Goal: Task Accomplishment & Management: Manage account settings

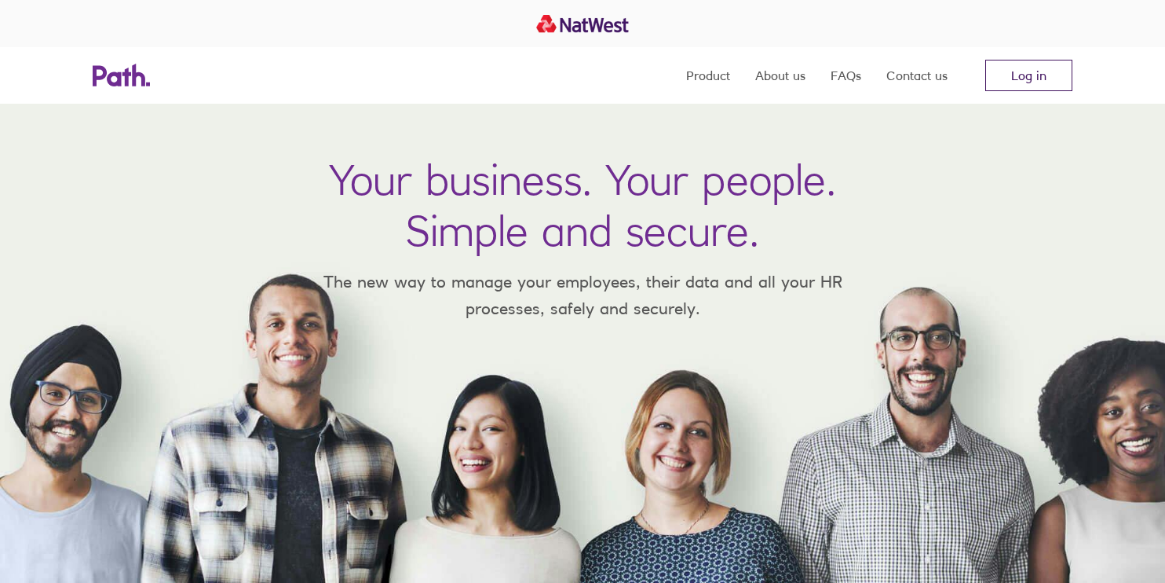
click at [1025, 70] on link "Log in" at bounding box center [1029, 75] width 87 height 31
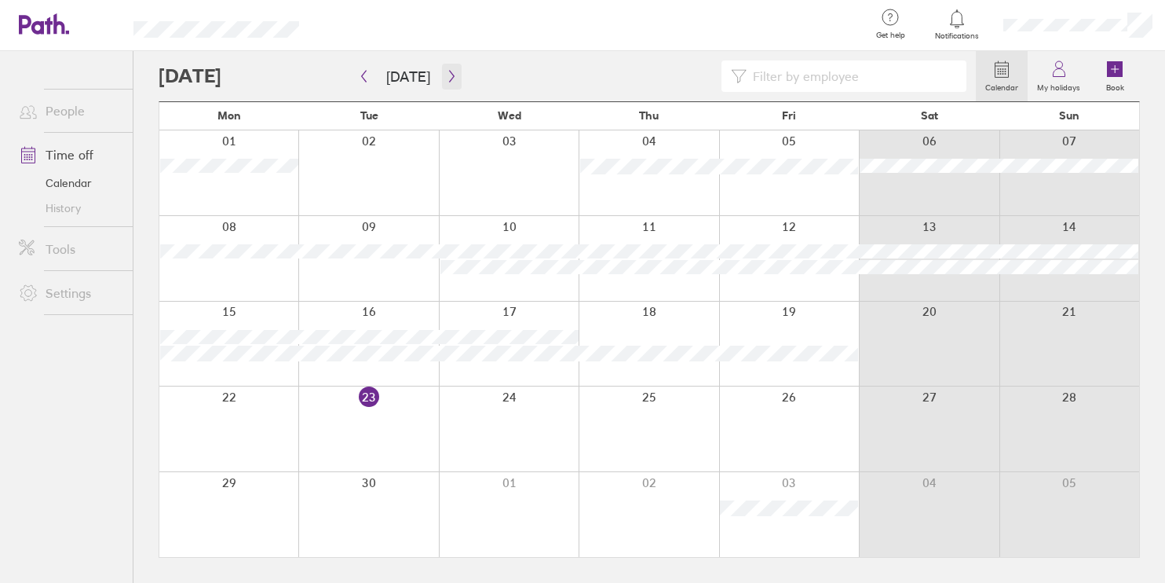
click at [442, 82] on button "button" at bounding box center [452, 77] width 20 height 26
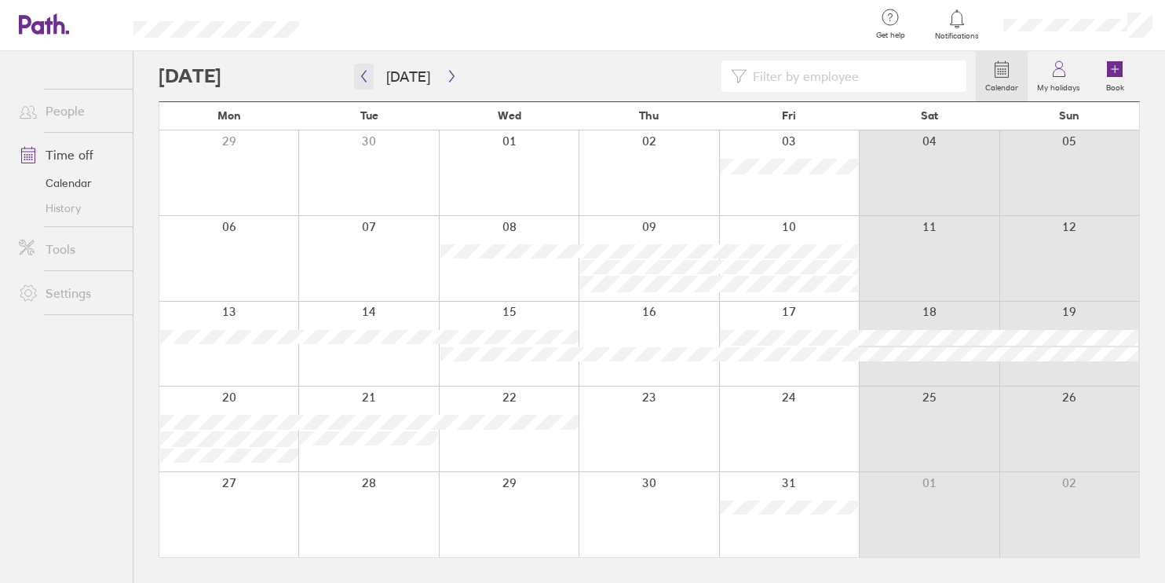
click at [363, 76] on icon "button" at bounding box center [364, 76] width 12 height 13
